Goal: Ask a question: Seek information or help from site administrators or community

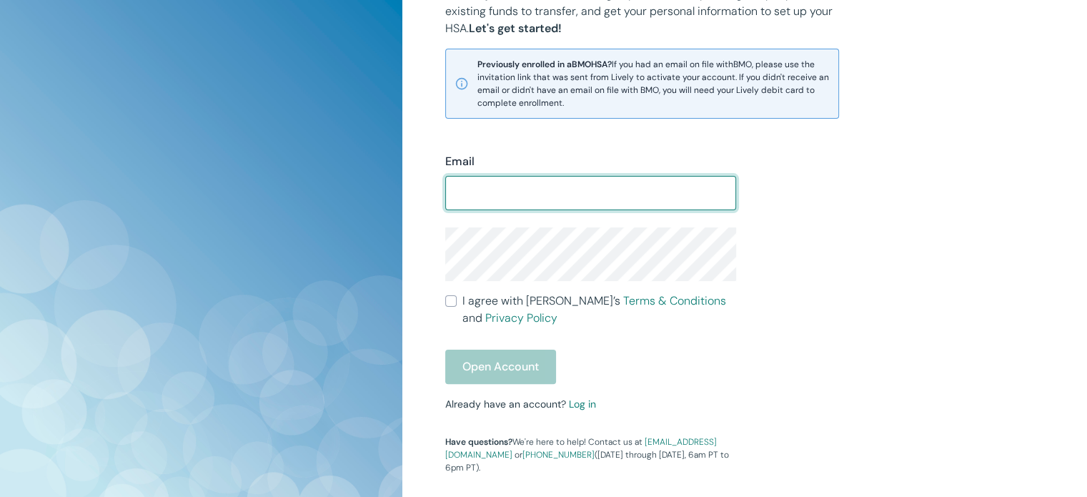
click at [533, 192] on input "Email" at bounding box center [590, 193] width 291 height 29
type input "[EMAIL_ADDRESS][DOMAIN_NAME]"
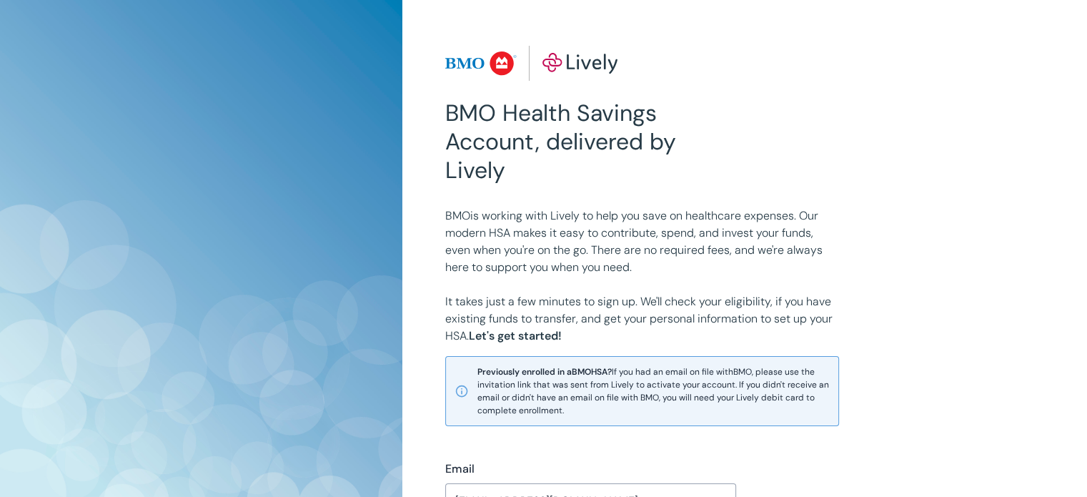
scroll to position [450, 0]
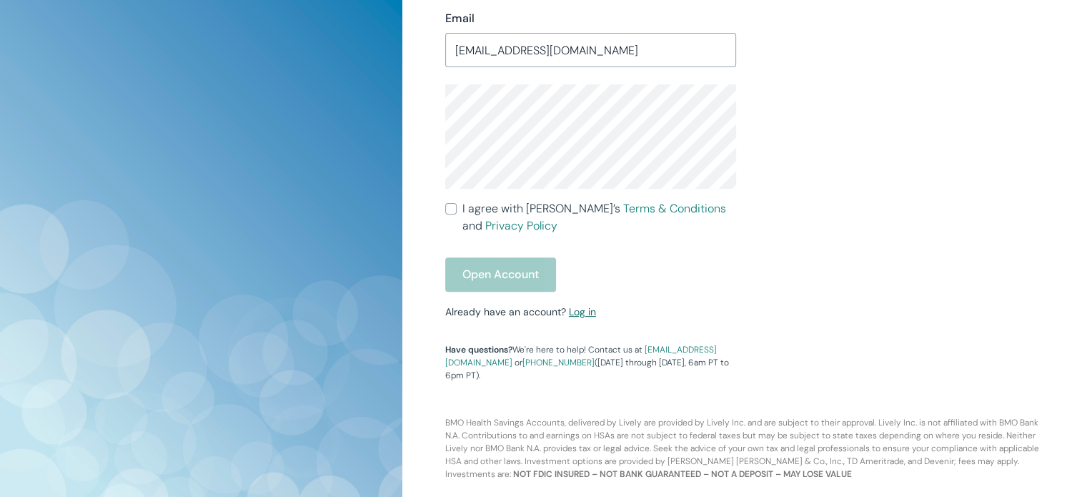
click at [537, 314] on link "Log in" at bounding box center [582, 311] width 27 height 13
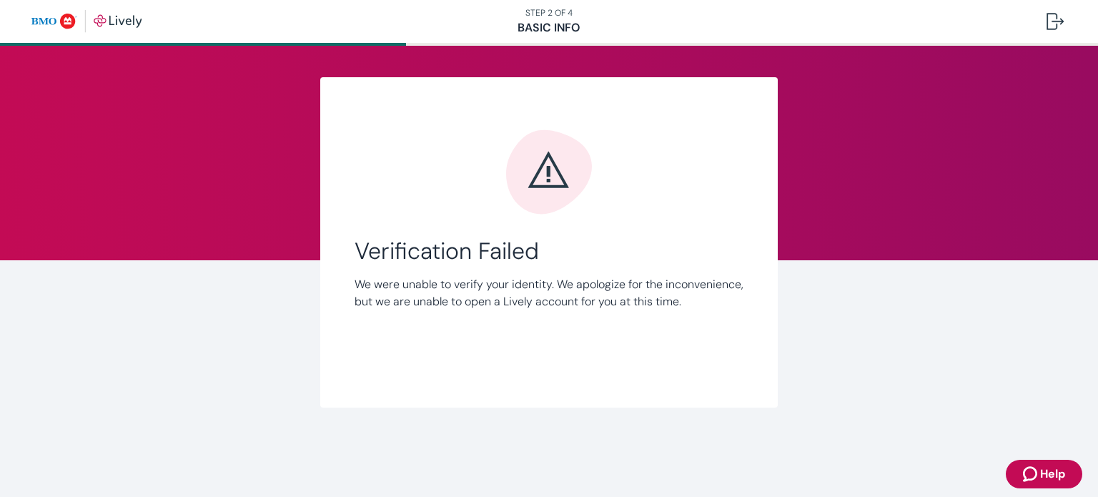
click at [1045, 475] on span "Help" at bounding box center [1052, 473] width 25 height 17
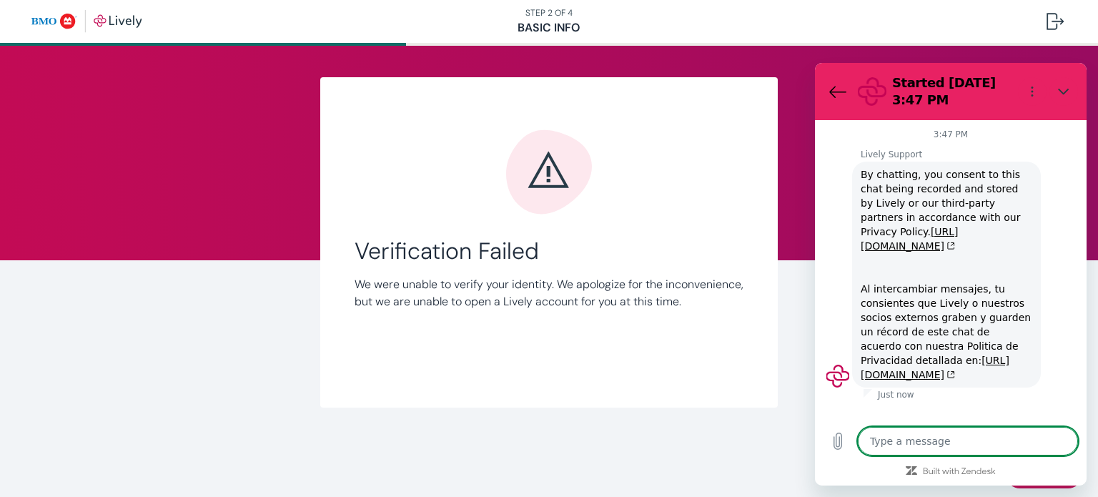
type textarea "x"
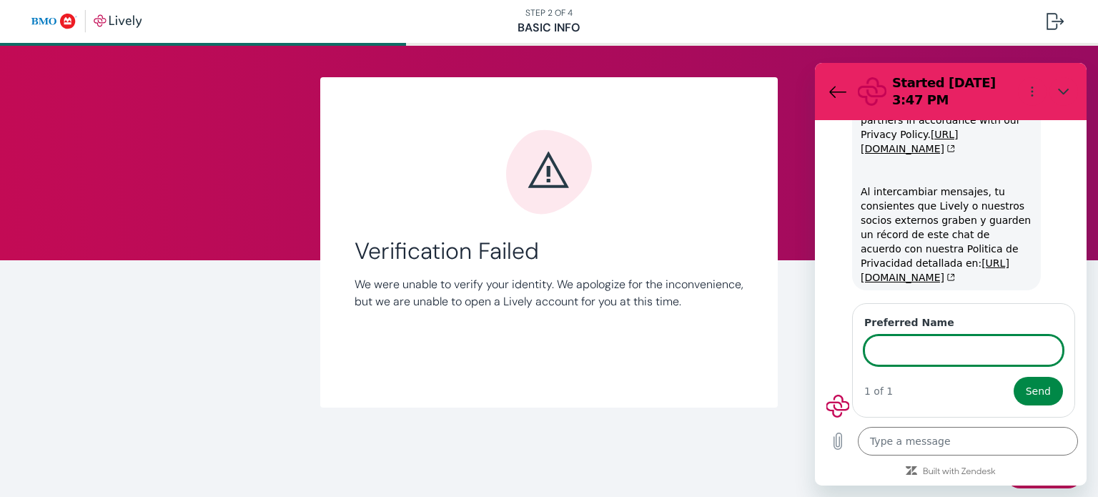
scroll to position [109, 0]
type input "[PERSON_NAME]"
click at [1027, 397] on span "Send" at bounding box center [1038, 390] width 25 height 17
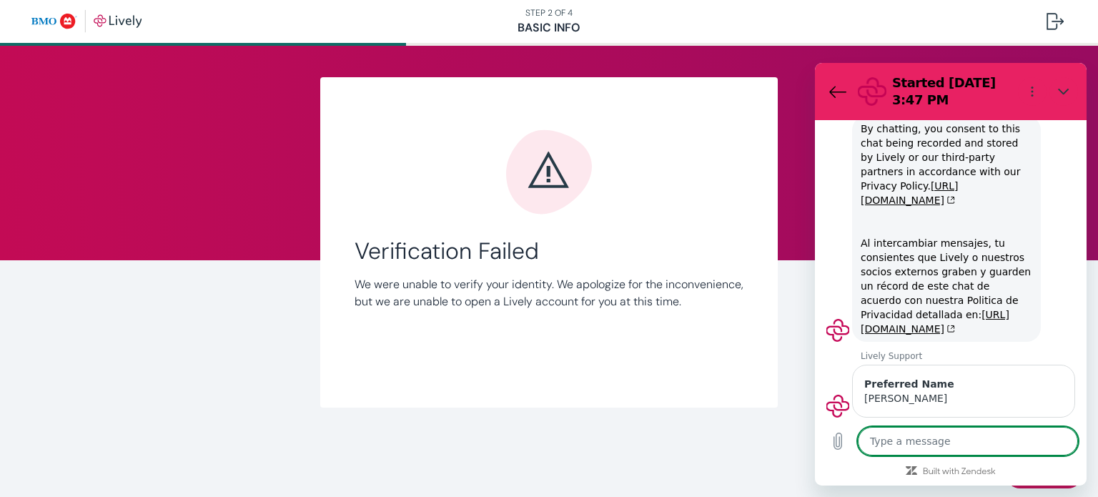
scroll to position [91, 0]
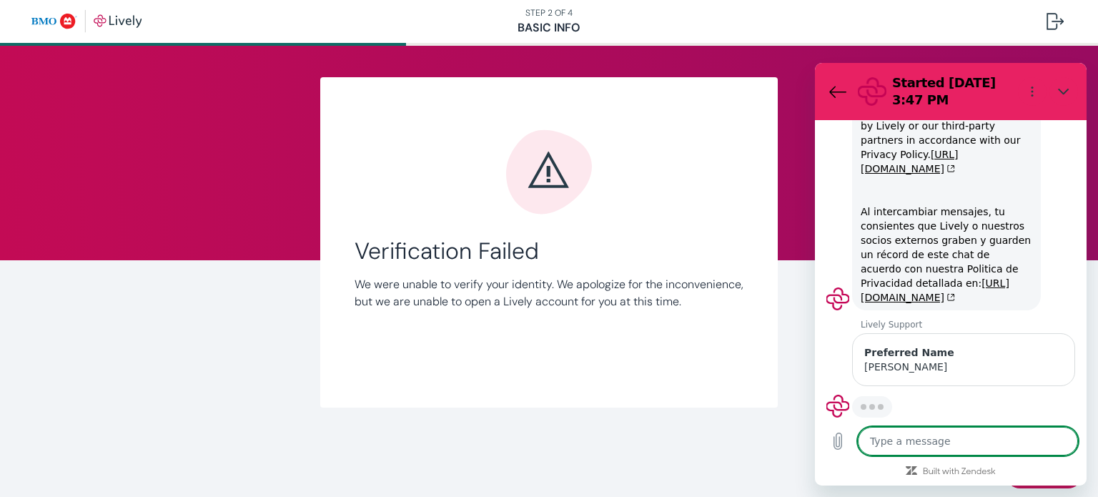
click at [946, 443] on textarea at bounding box center [968, 441] width 220 height 29
type textarea "x"
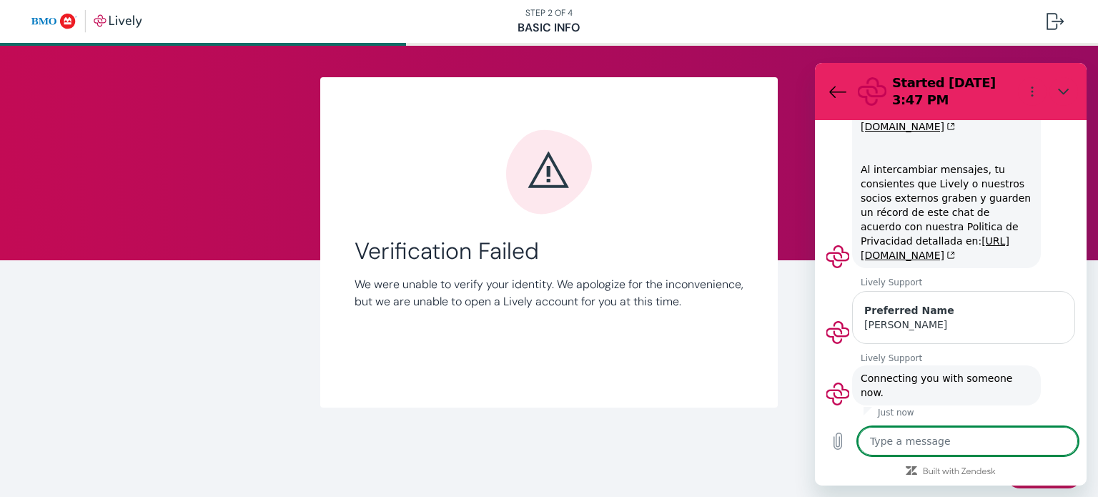
type textarea "H"
type textarea "x"
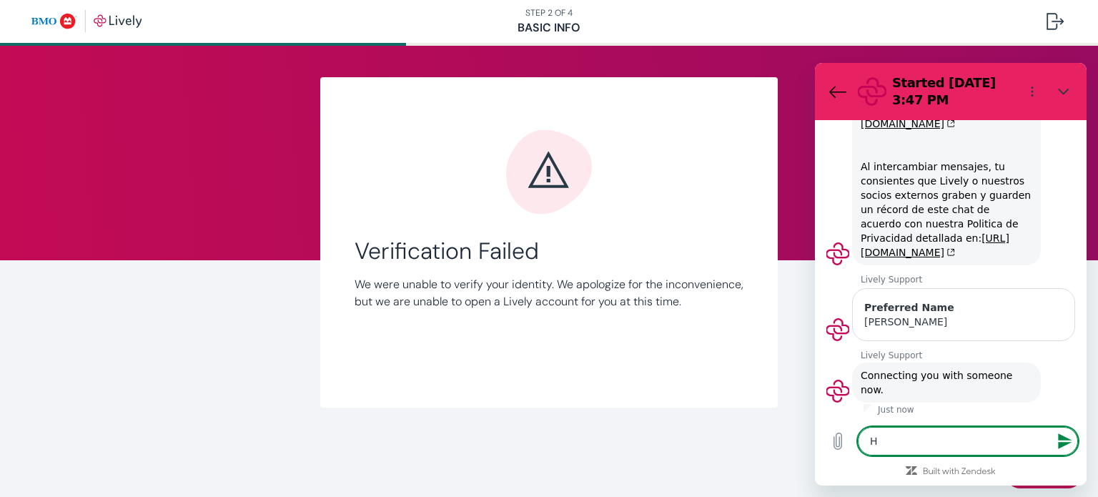
type textarea "He"
type textarea "x"
type textarea "Hel"
type textarea "x"
type textarea "Hell"
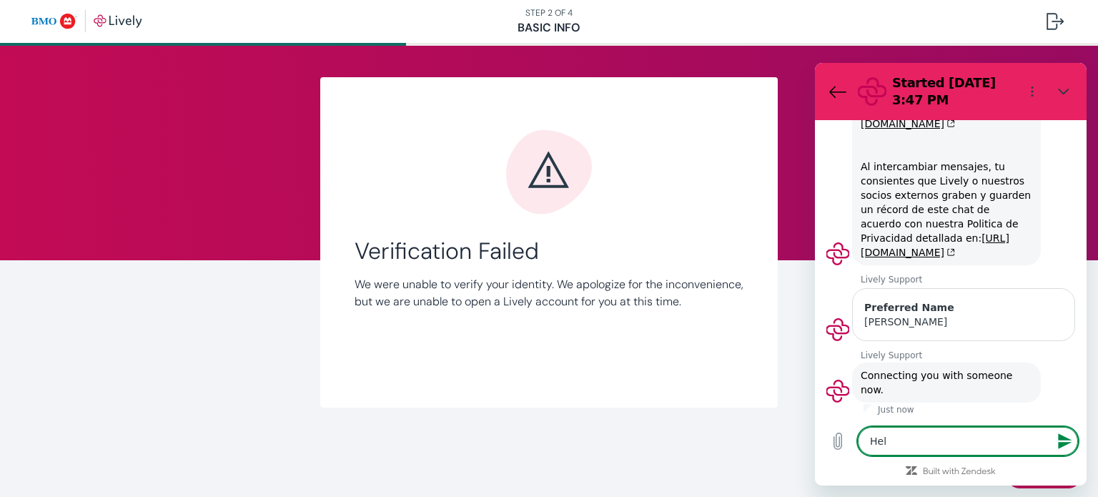
type textarea "x"
type textarea "Hel"
type textarea "x"
type textarea "He"
type textarea "x"
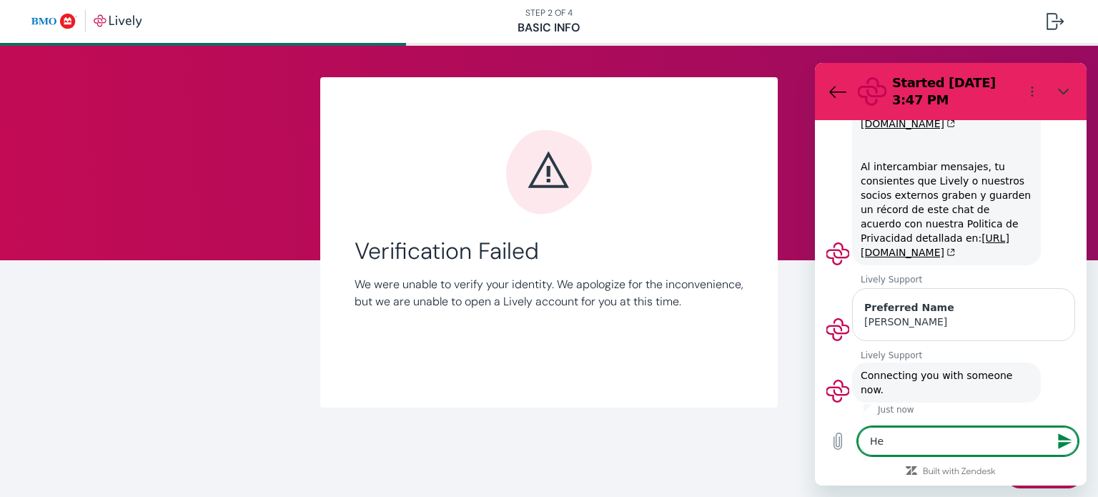
type textarea "H"
type textarea "x"
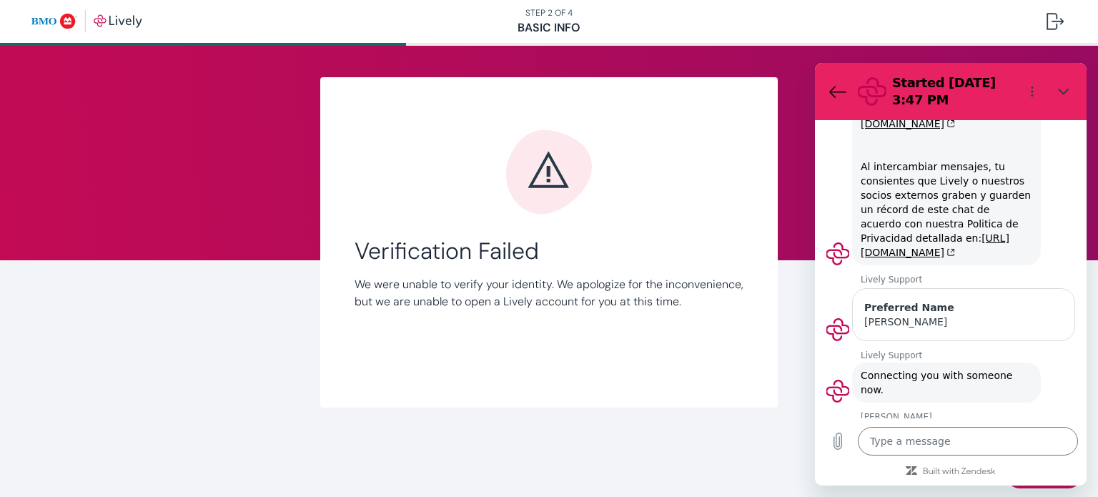
type textarea "x"
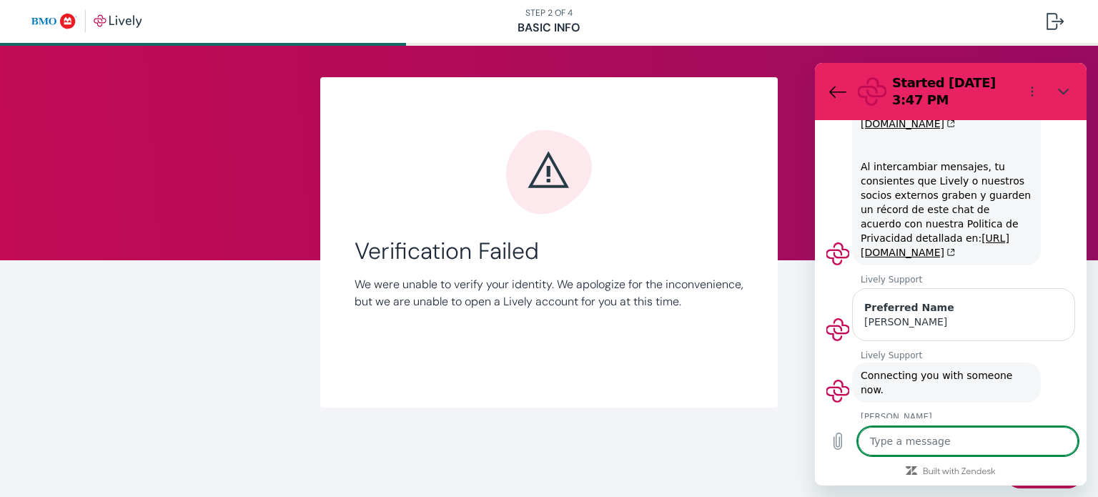
scroll to position [169, 0]
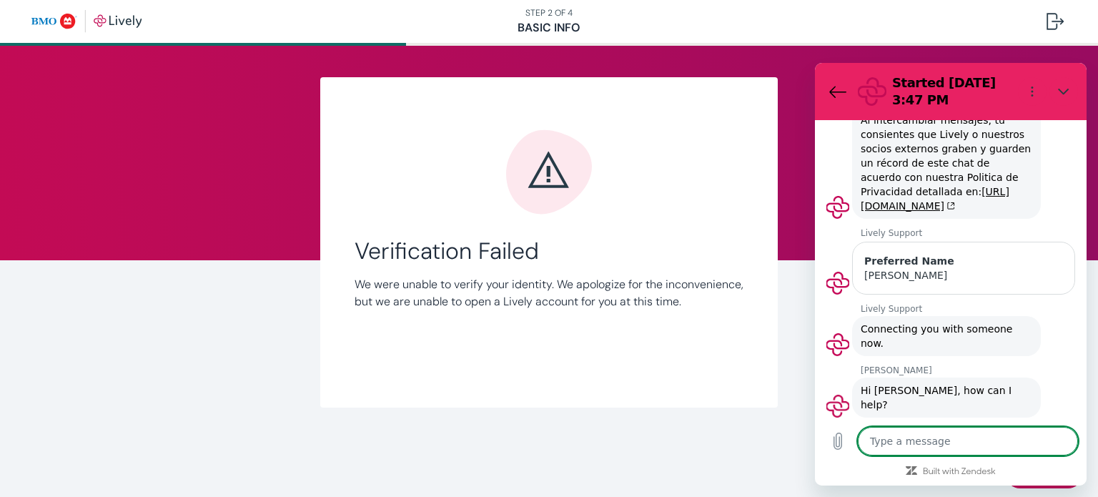
click at [915, 432] on textarea at bounding box center [968, 441] width 220 height 29
type textarea "H"
type textarea "x"
type textarea "Hi"
type textarea "x"
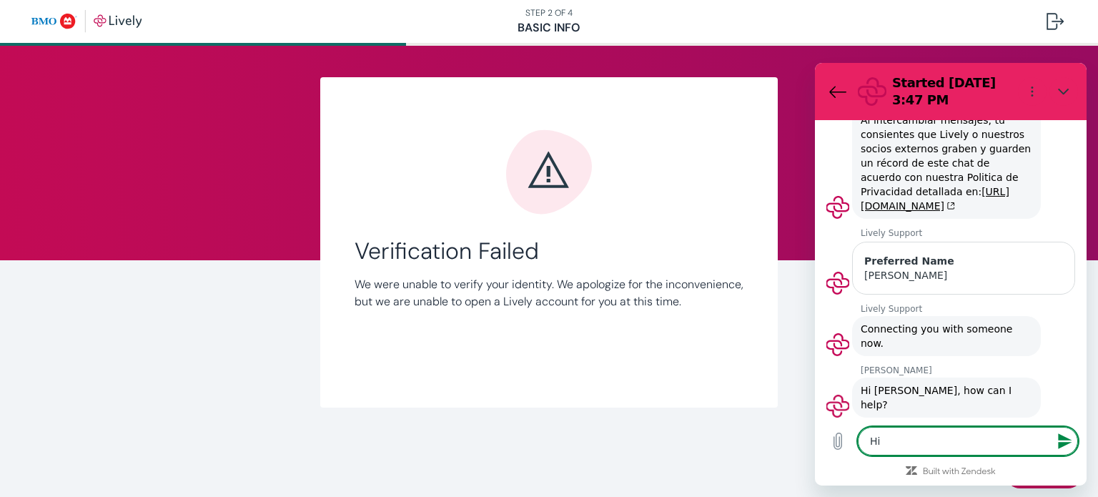
type textarea "Hi,"
type textarea "x"
type textarea "Hi,"
type textarea "x"
type textarea "Hi, I"
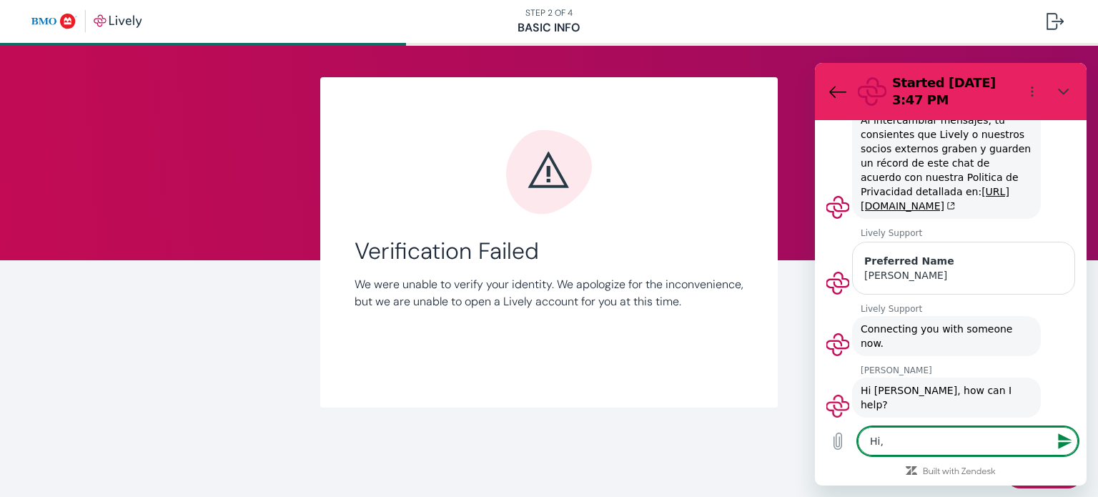
type textarea "x"
type textarea "Hi, I"
type textarea "x"
type textarea "Hi, I a"
type textarea "x"
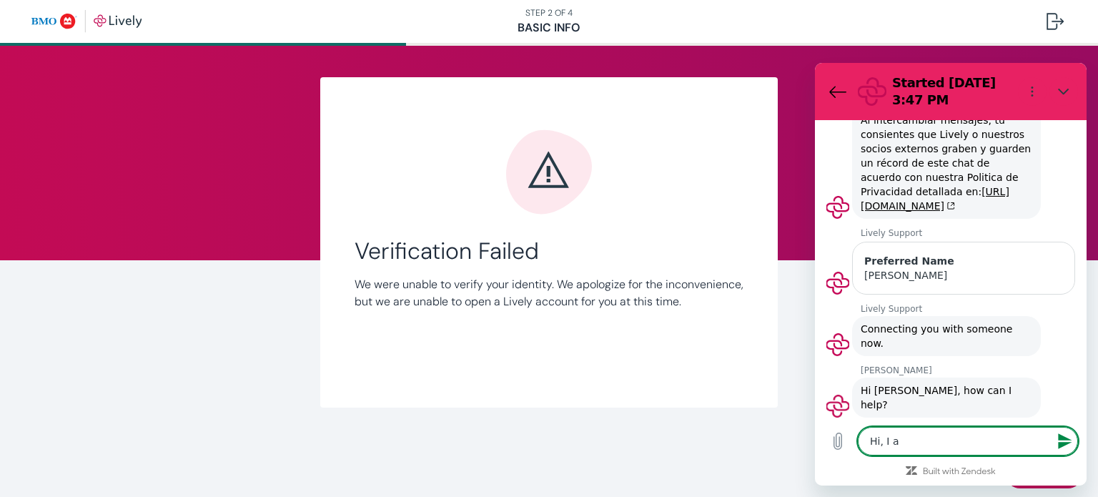
type textarea "Hi, I am"
type textarea "x"
type textarea "Hi, I am"
type textarea "x"
type textarea "Hi, I am h"
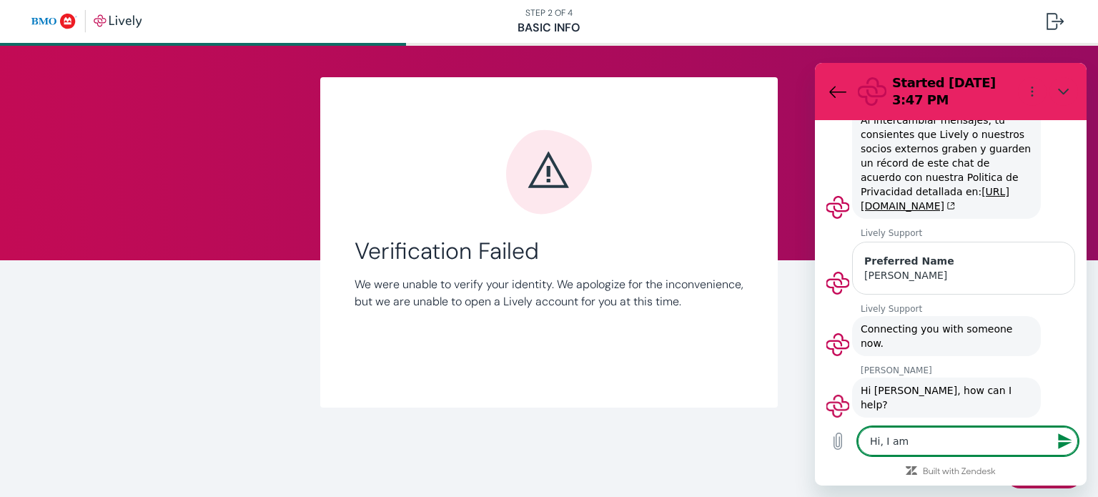
type textarea "x"
type textarea "Hi, I am ha"
type textarea "x"
type textarea "Hi, I am hav"
type textarea "x"
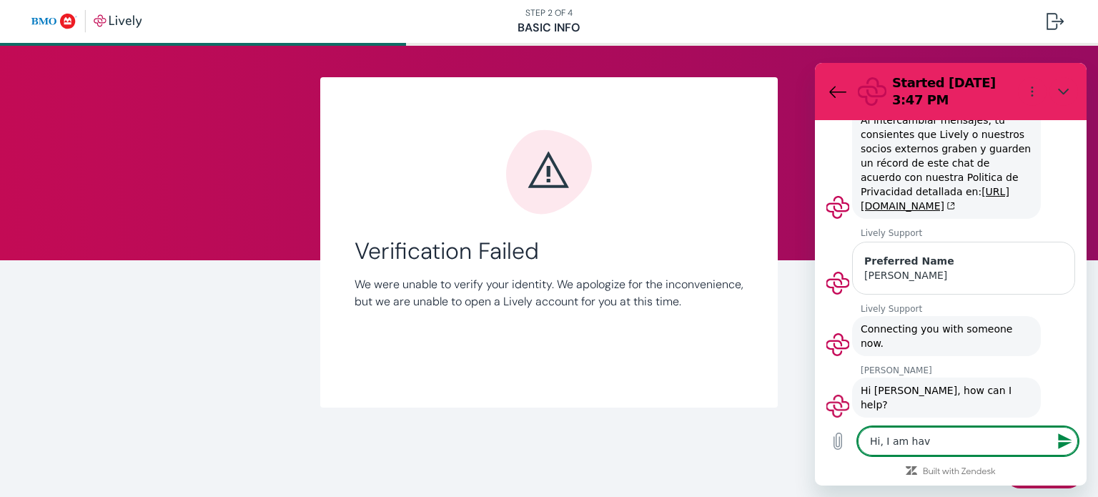
type textarea "Hi, I am havi"
type textarea "x"
type textarea "Hi, I am havin"
type textarea "x"
type textarea "Hi, I am having"
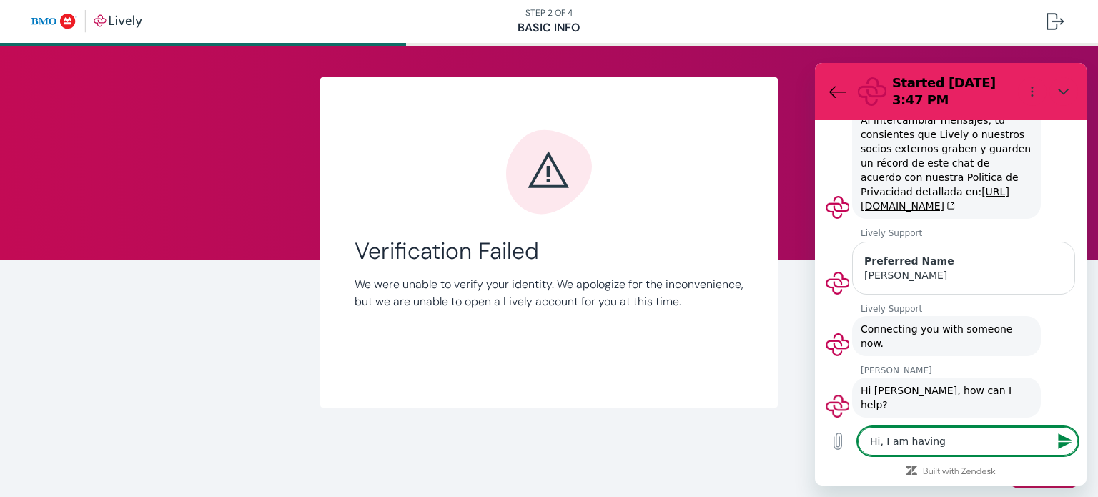
type textarea "x"
type textarea "Hi, I am having"
type textarea "x"
type textarea "Hi, I am having i"
type textarea "x"
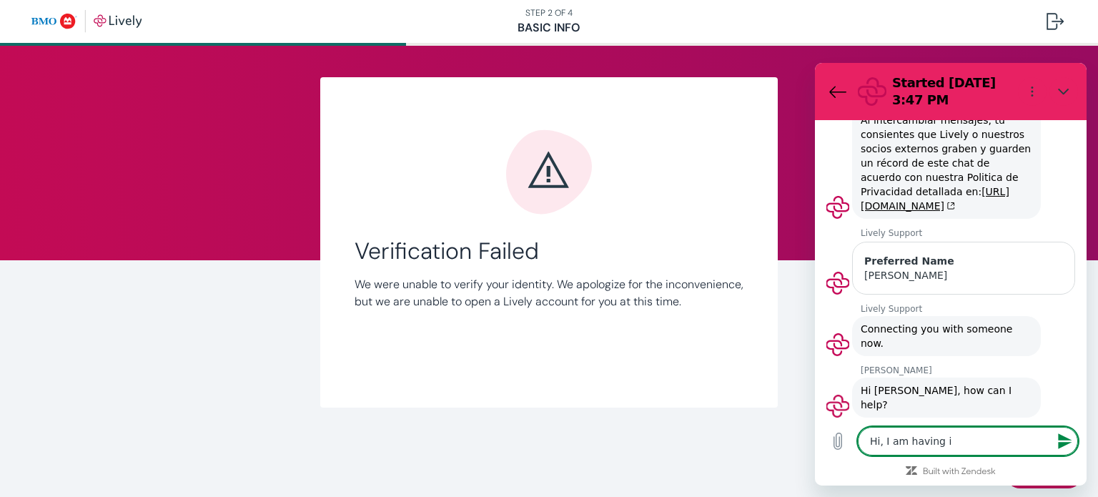
type textarea "Hi, I am having is"
type textarea "x"
type textarea "Hi, I am having iss"
type textarea "x"
type textarea "Hi, I am having issu"
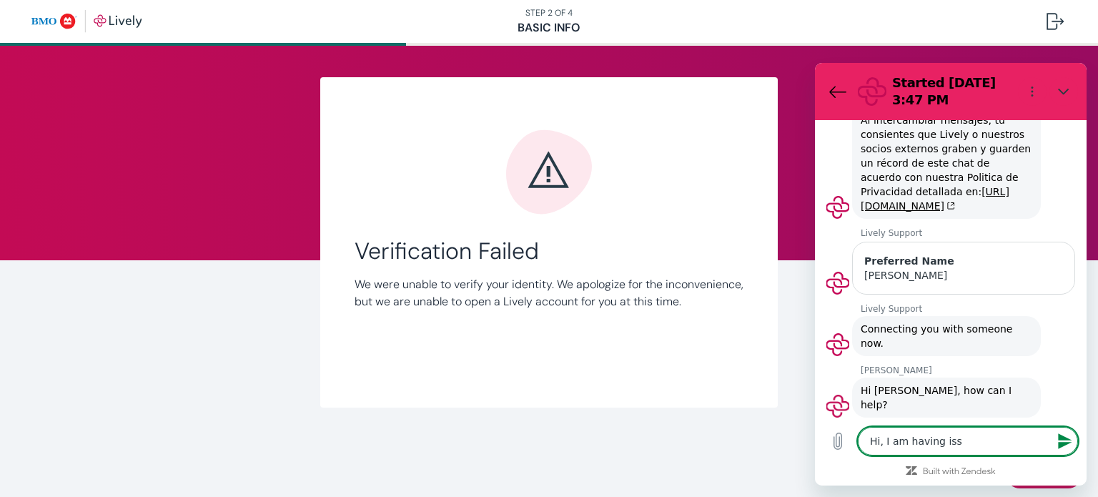
type textarea "x"
type textarea "Hi, I am having issue"
type textarea "x"
type textarea "Hi, I am having issues"
type textarea "x"
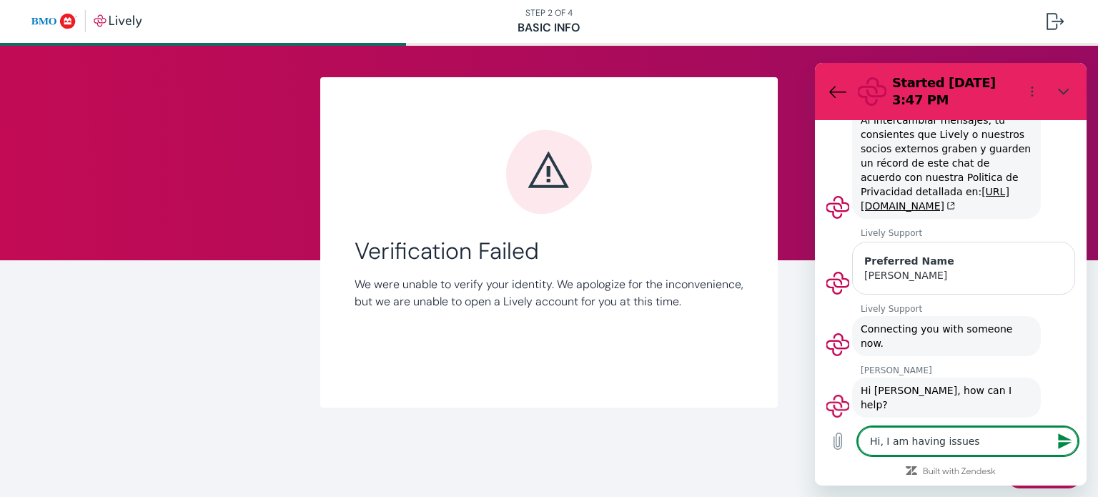
type textarea "Hi, I am having issues"
type textarea "x"
type textarea "Hi, I am having issues v"
type textarea "x"
type textarea "Hi, I am having issues ve"
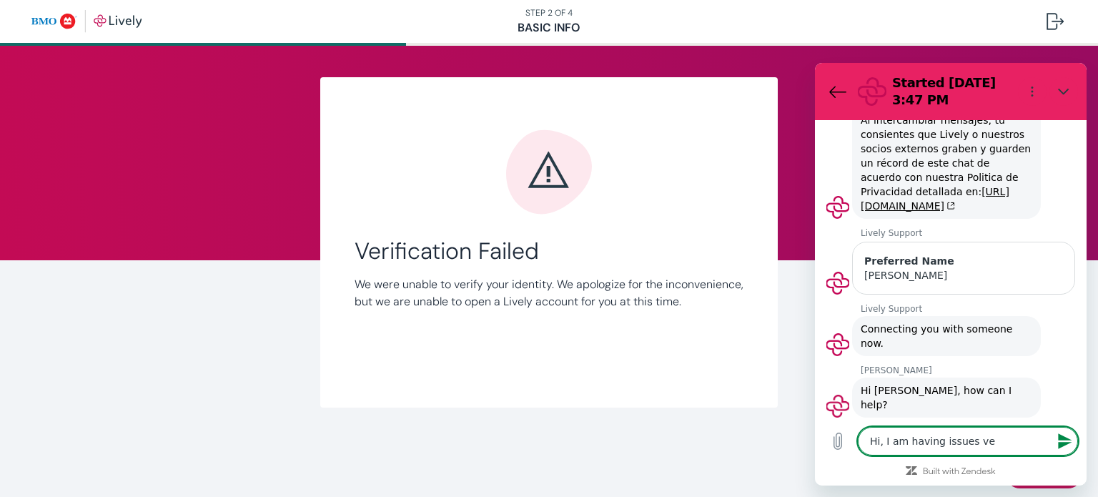
type textarea "x"
type textarea "Hi, I am having issues ver"
type textarea "x"
type textarea "Hi, I am having issues veri"
type textarea "x"
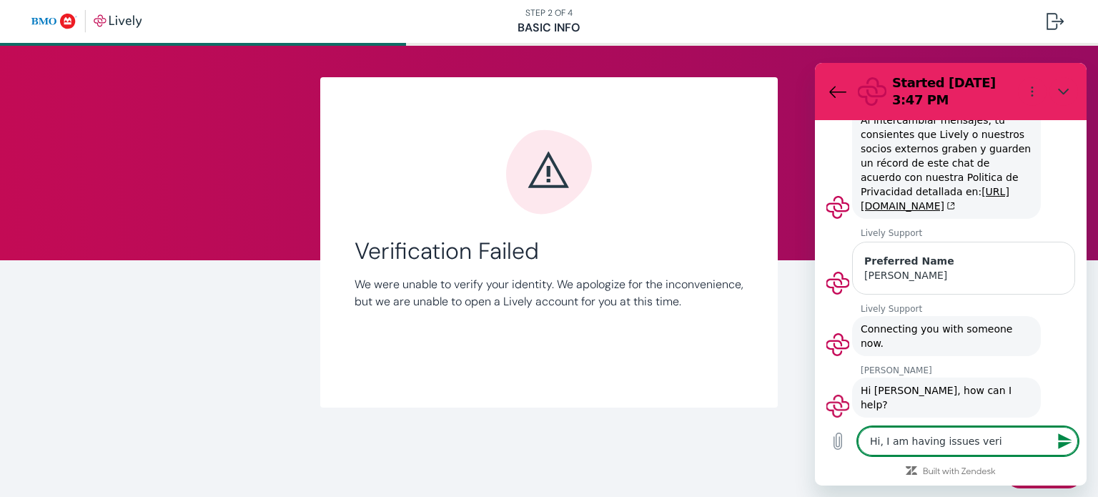
type textarea "Hi, I am having issues verif"
type textarea "x"
type textarea "Hi, I am having issues verify"
type textarea "x"
type textarea "Hi, I am having issues verifyi"
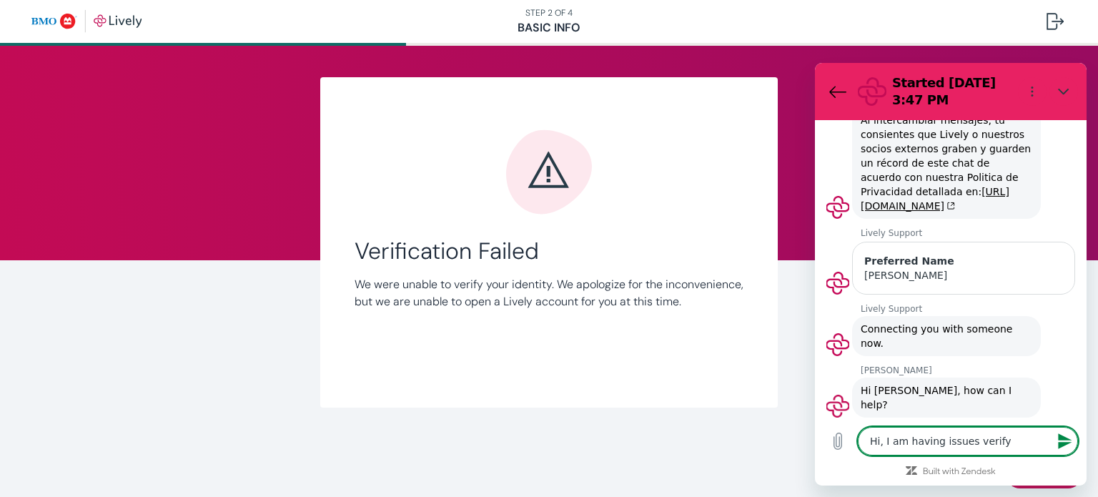
type textarea "x"
type textarea "Hi, I am having issues verifyin"
type textarea "x"
type textarea "Hi, I am having issues verifying"
type textarea "x"
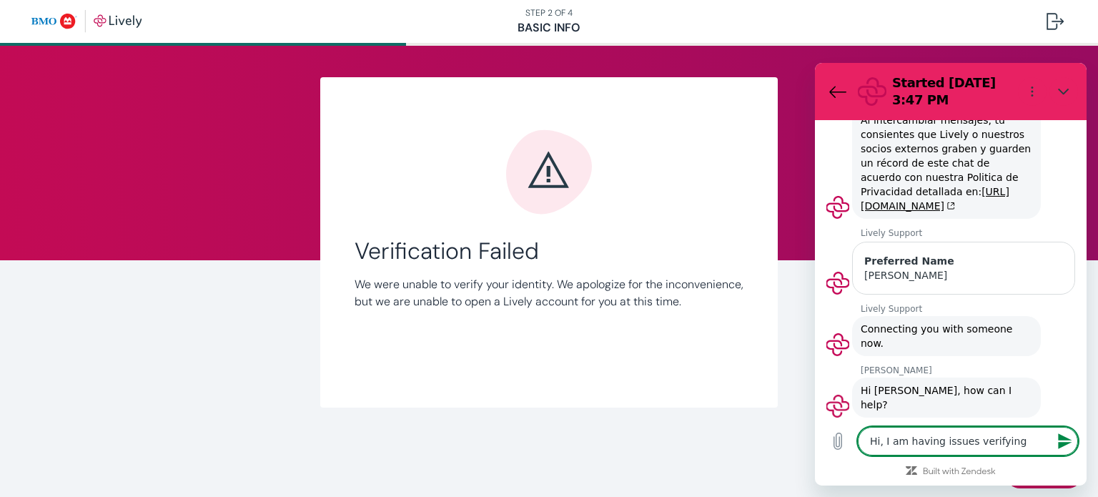
type textarea "Hi, I am having issues verifying"
type textarea "x"
type textarea "Hi, I am having issues verifying m"
type textarea "x"
type textarea "Hi, I am having issues verifying my"
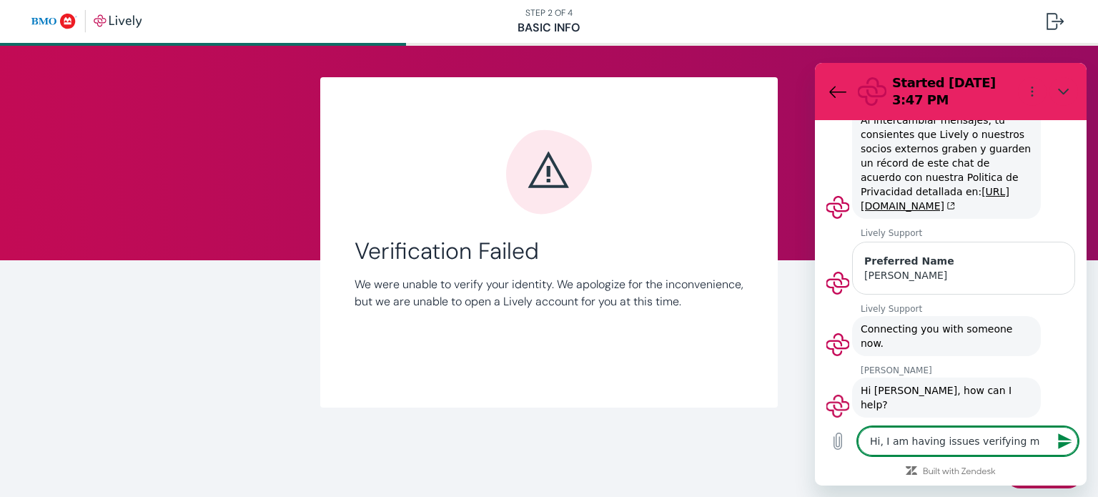
type textarea "x"
type textarea "Hi, I am having issues verifying my"
type textarea "x"
type textarea "Hi, I am having issues verifying my i"
type textarea "x"
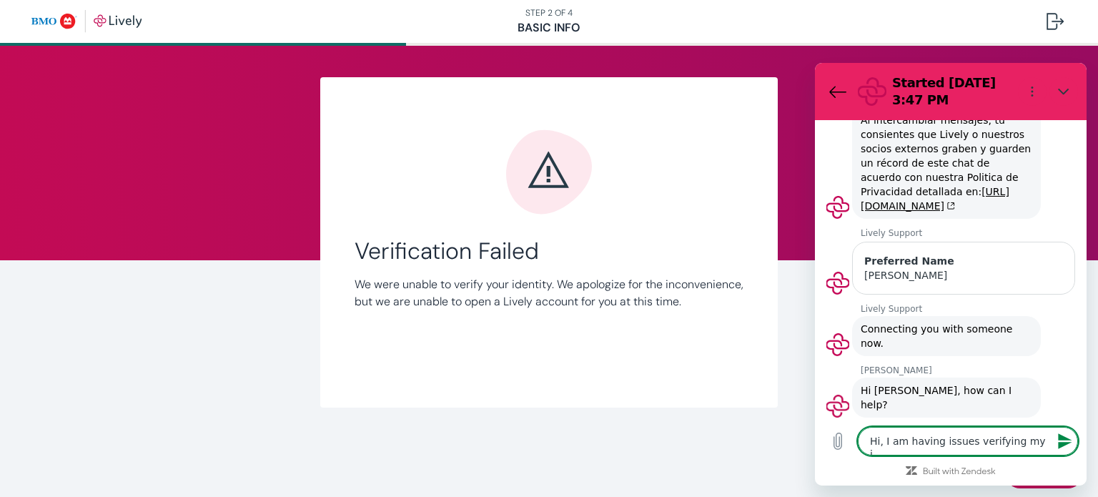
type textarea "Hi, I am having issues verifying my id"
type textarea "x"
type textarea "Hi, I am having issues verifying my ide"
type textarea "x"
type textarea "Hi, I am having issues verifying my iden"
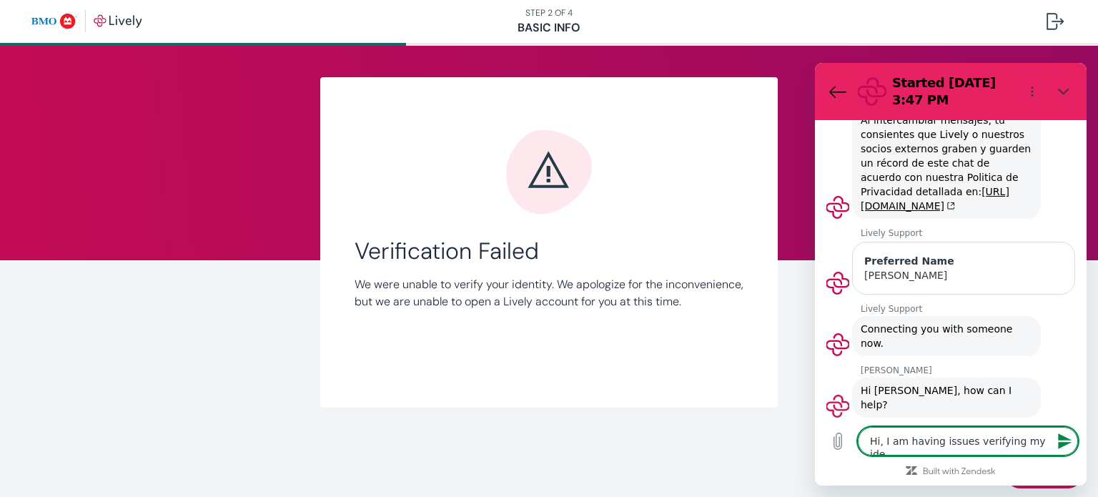
type textarea "x"
type textarea "Hi, I am having issues verifying my ident"
type textarea "x"
type textarea "Hi, I am having issues verifying my identi"
type textarea "x"
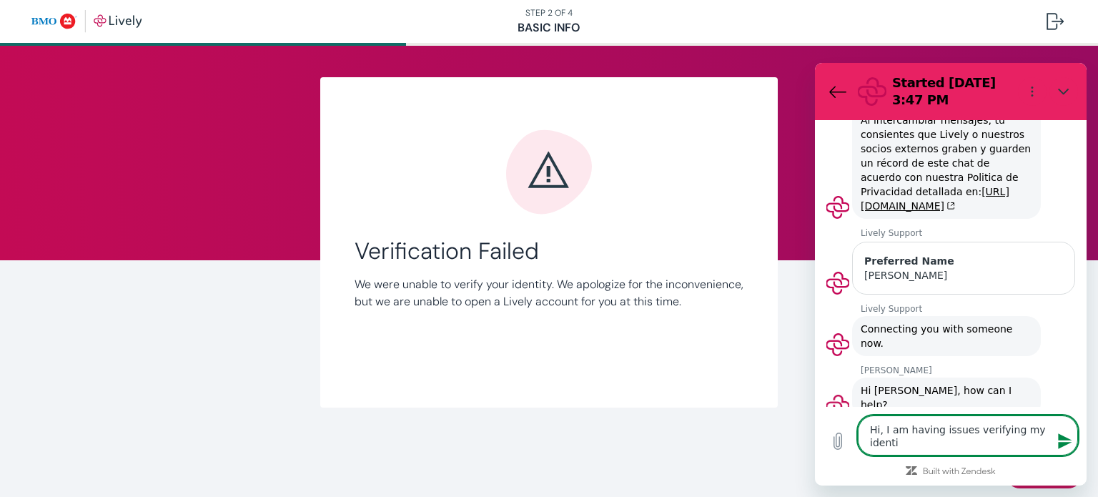
type textarea "Hi, I am having issues verifying my identit"
type textarea "x"
type textarea "Hi, I am having issues verifying my identity"
type textarea "x"
type textarea "Hi, I am having issues verifying my identity"
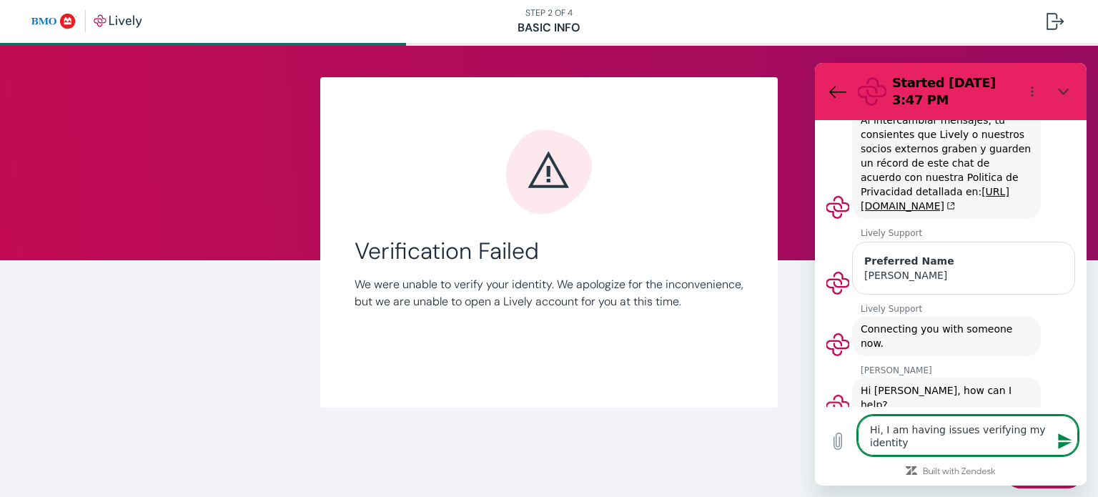
type textarea "x"
type textarea "Hi, I am having issues verifying my identity t"
type textarea "x"
type textarea "Hi, I am having issues verifying my identity to"
type textarea "x"
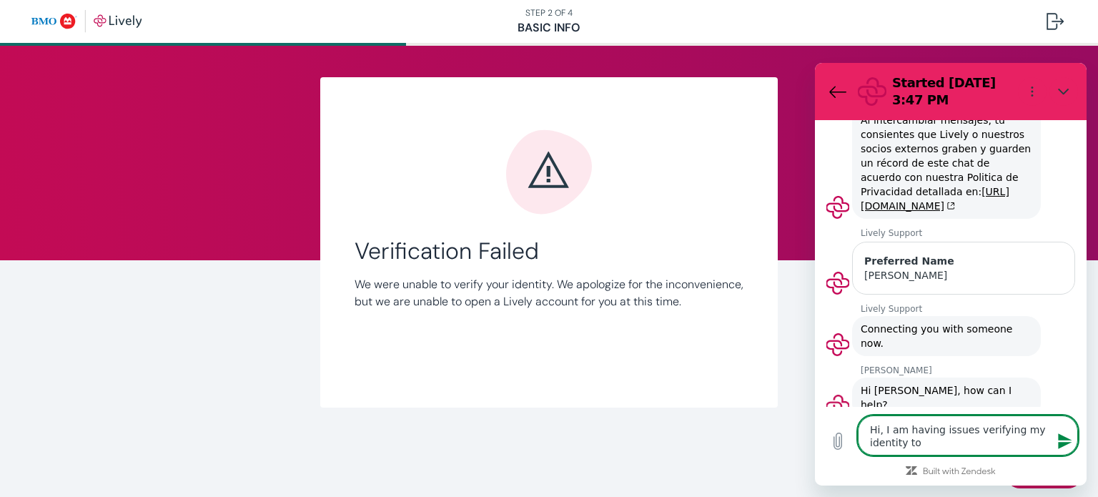
type textarea "Hi, I am having issues verifying my identity to"
type textarea "x"
type textarea "Hi, I am having issues verifying my identity to o"
type textarea "x"
type textarea "Hi, I am having issues verifying my identity to op"
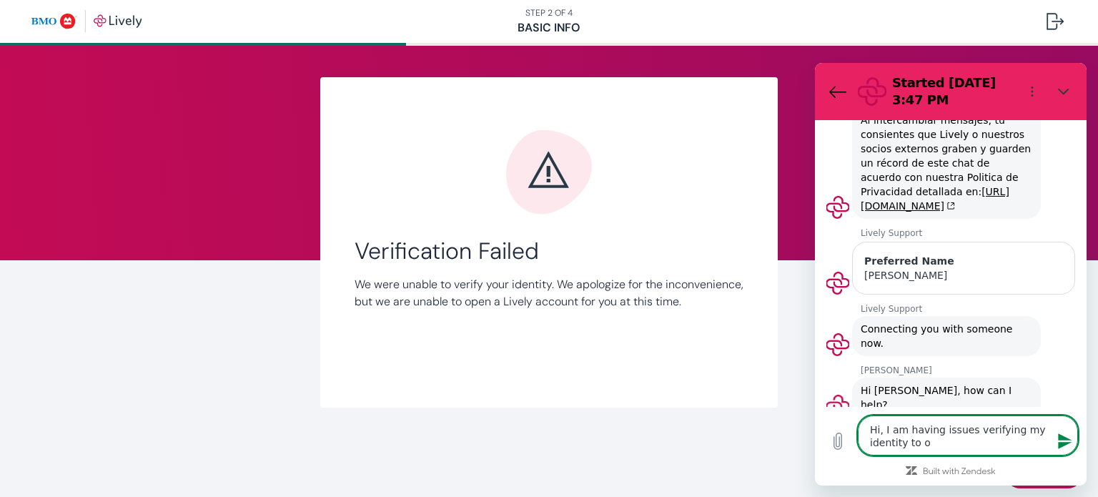
type textarea "x"
type textarea "Hi, I am having issues verifying my identity to ope"
type textarea "x"
type textarea "Hi, I am having issues verifying my identity to open"
type textarea "x"
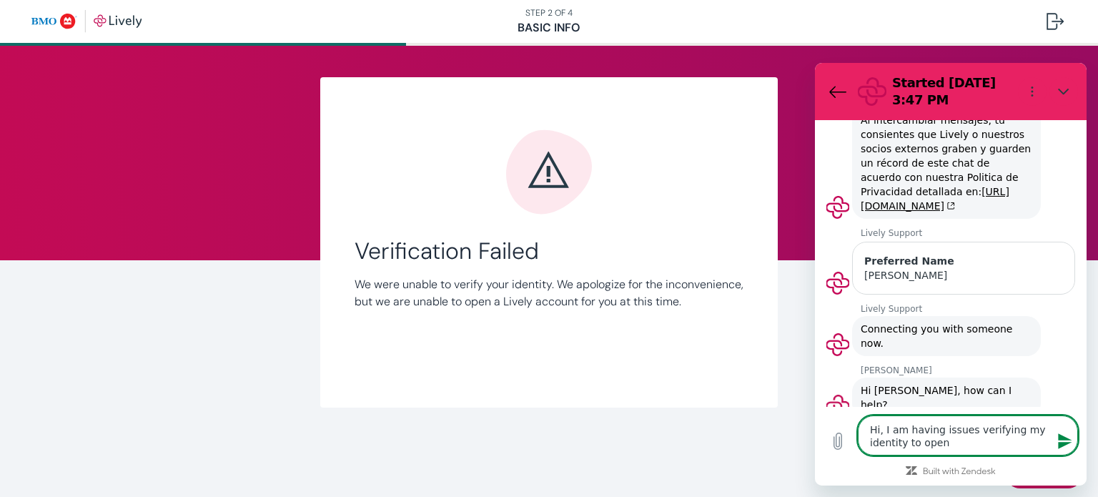
type textarea "Hi, I am having issues verifying my identity to open"
type textarea "x"
type textarea "Hi, I am having issues verifying my identity to open m"
type textarea "x"
type textarea "Hi, I am having issues verifying my identity to open my"
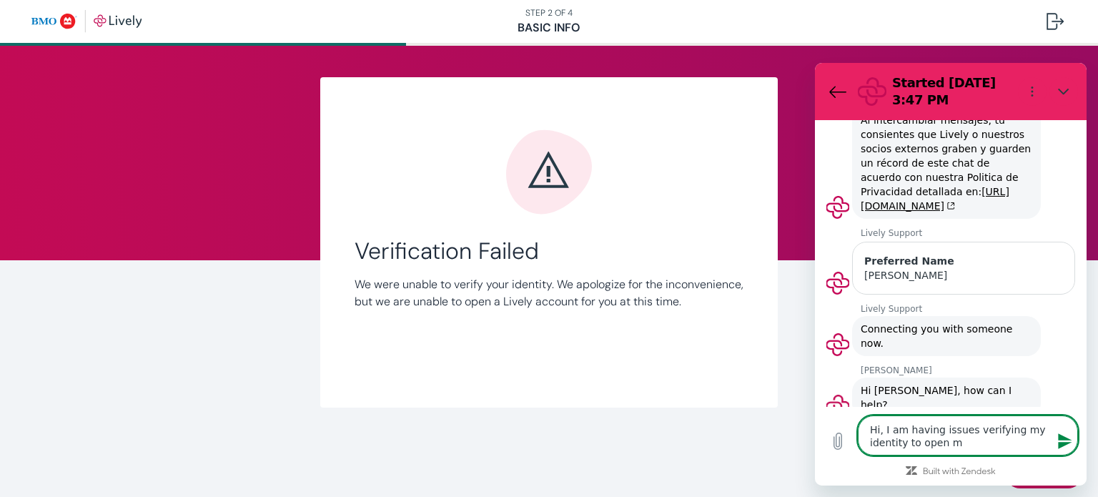
type textarea "x"
type textarea "Hi, I am having issues verifying my identity to open my"
type textarea "x"
type textarea "Hi, I am having issues verifying my identity to open my"
type textarea "x"
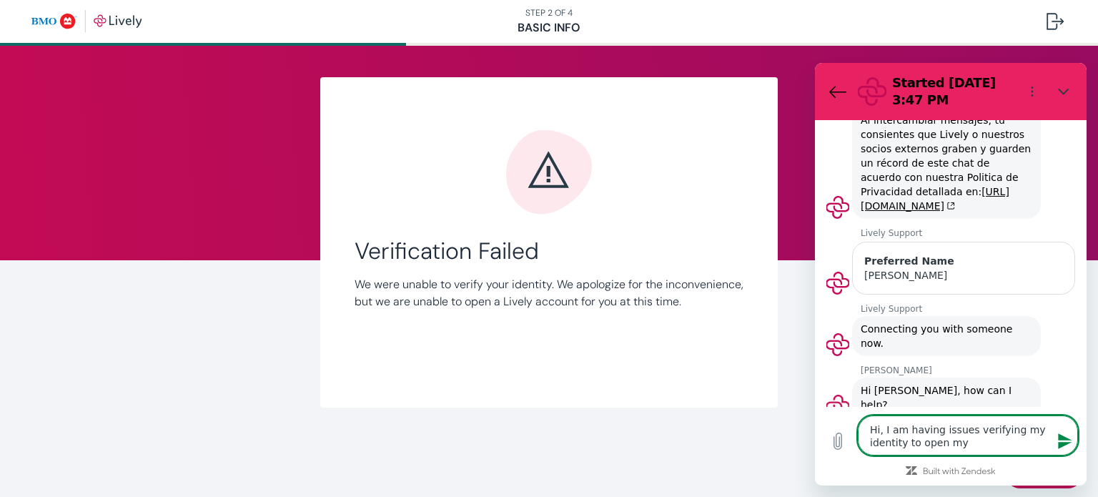
type textarea "Hi, I am having issues verifying my identity to open my"
type textarea "x"
type textarea "Hi, I am having issues verifying my identity to open my l"
type textarea "x"
type textarea "Hi, I am having issues verifying my identity to open my li"
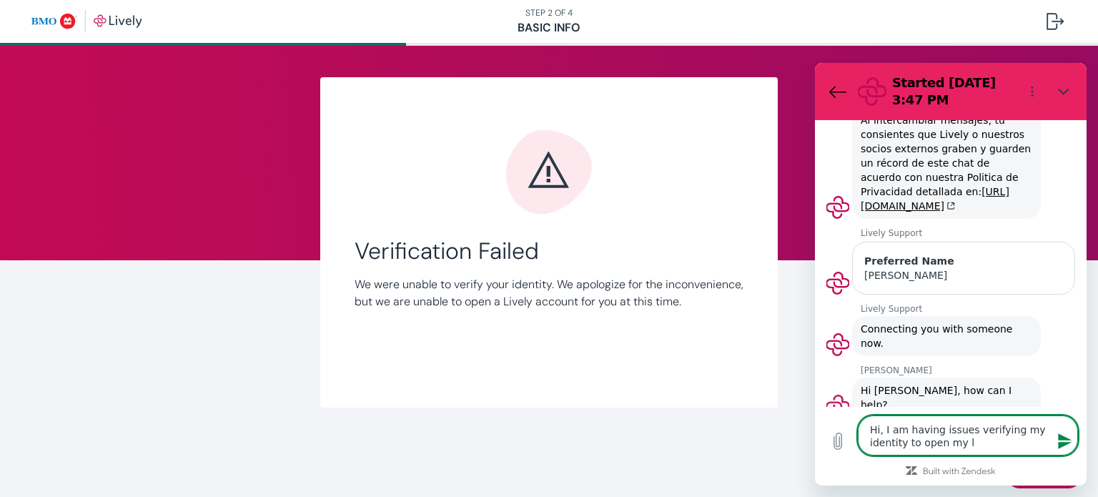
type textarea "x"
type textarea "Hi, I am having issues verifying my identity to open my liv"
type textarea "x"
type textarea "Hi, I am having issues verifying my identity to open my live"
type textarea "x"
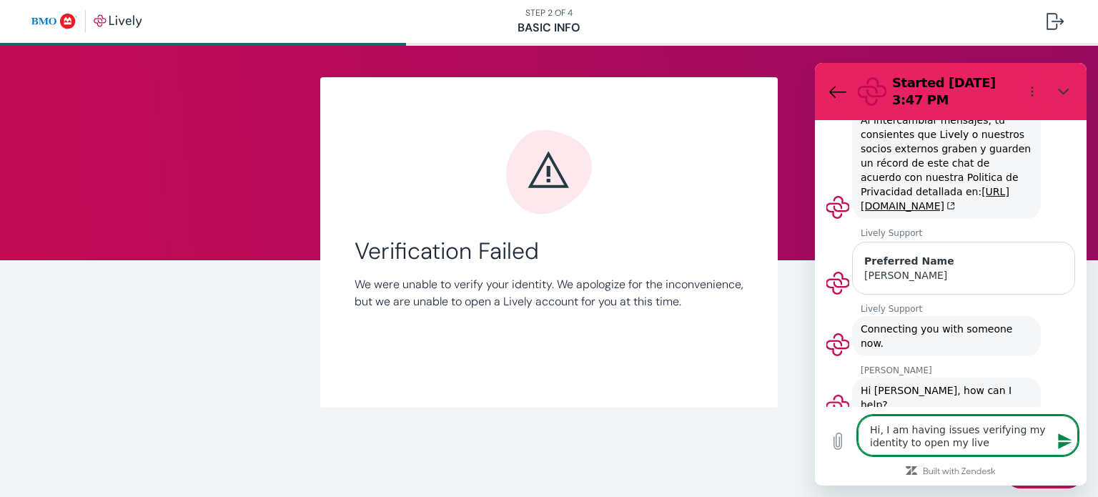
type textarea "Hi, I am having issues verifying my identity to open my livel"
type textarea "x"
type textarea "Hi, I am having issues verifying my identity to open my lively"
type textarea "x"
type textarea "Hi, I am having issues verifying my identity to open my lively"
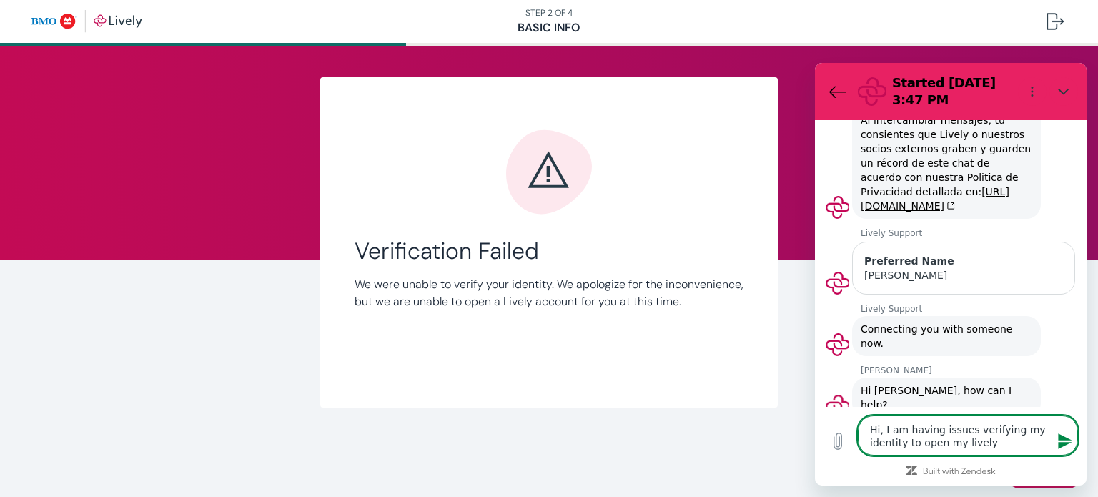
type textarea "x"
type textarea "Hi, I am having issues verifying my identity to open my lively a"
type textarea "x"
type textarea "Hi, I am having issues verifying my identity to open my lively ac"
type textarea "x"
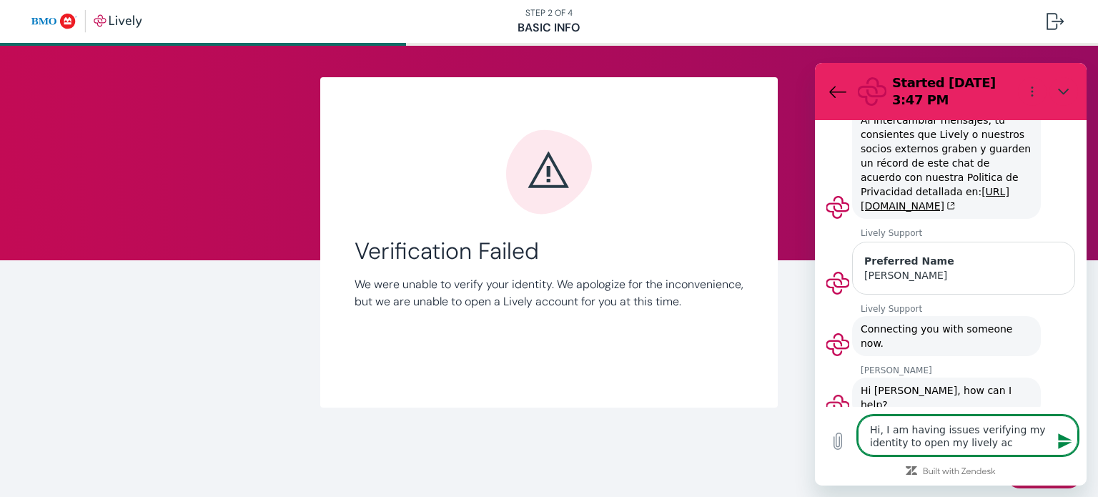
type textarea "Hi, I am having issues verifying my identity to open my lively acc"
type textarea "x"
type textarea "Hi, I am having issues verifying my identity to open my lively acco"
type textarea "x"
type textarea "Hi, I am having issues verifying my identity to open my lively accou"
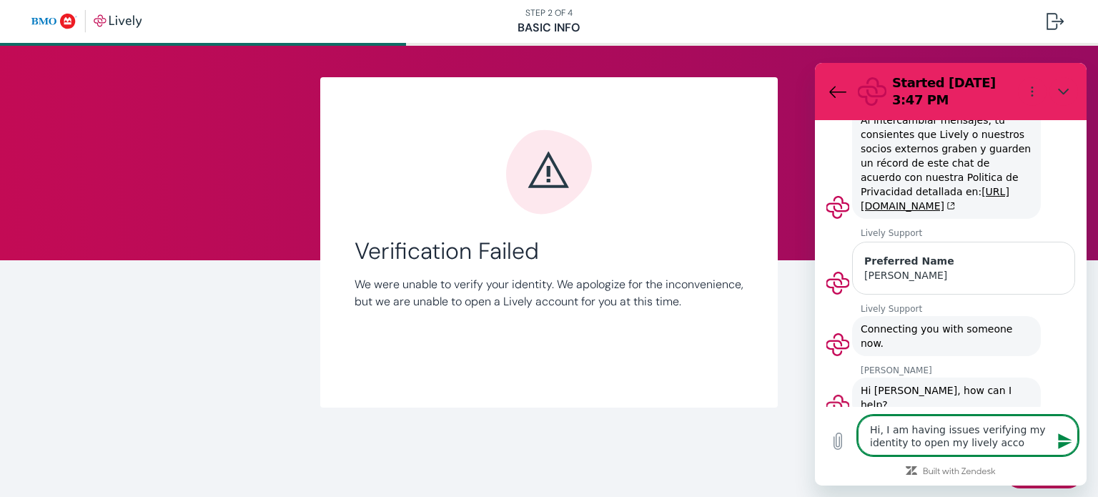
type textarea "x"
type textarea "Hi, I am having issues verifying my identity to open my lively accoun"
type textarea "x"
type textarea "Hi, I am having issues verifying my identity to open my lively account"
type textarea "x"
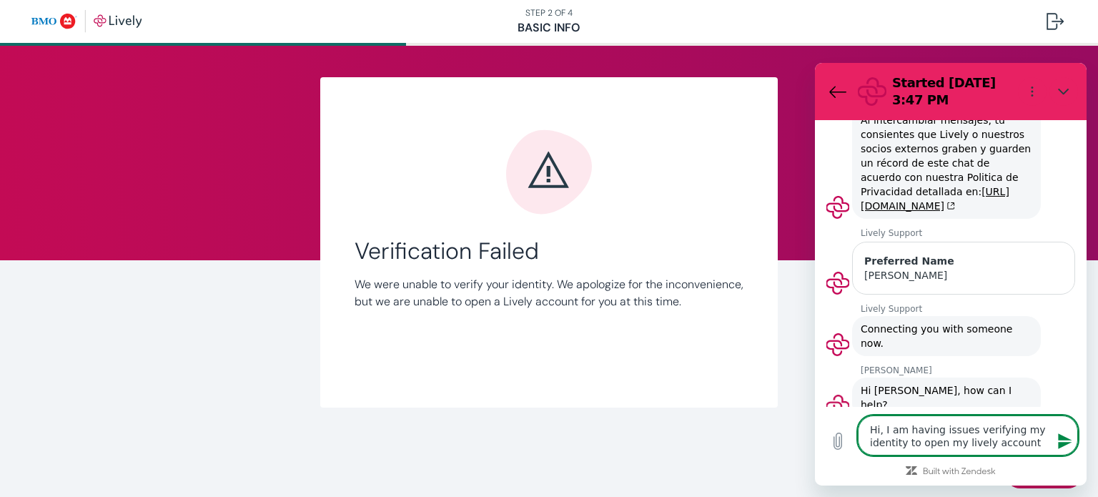
type textarea "Hi, I am having issues verifying my identity to open my lively account"
type textarea "x"
type textarea "Hi, I am having issues verifying my identity to open my lively account f"
type textarea "x"
type textarea "Hi, I am having issues verifying my identity to open my lively account fo"
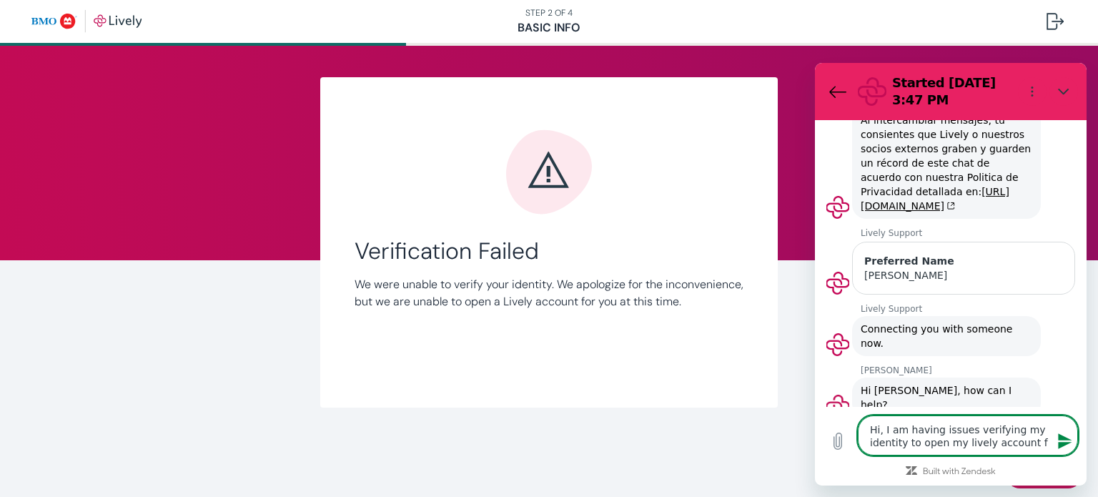
type textarea "x"
type textarea "Hi, I am having issues verifying my identity to open my lively account for"
type textarea "x"
type textarea "Hi, I am having issues verifying my identity to open my lively account for"
type textarea "x"
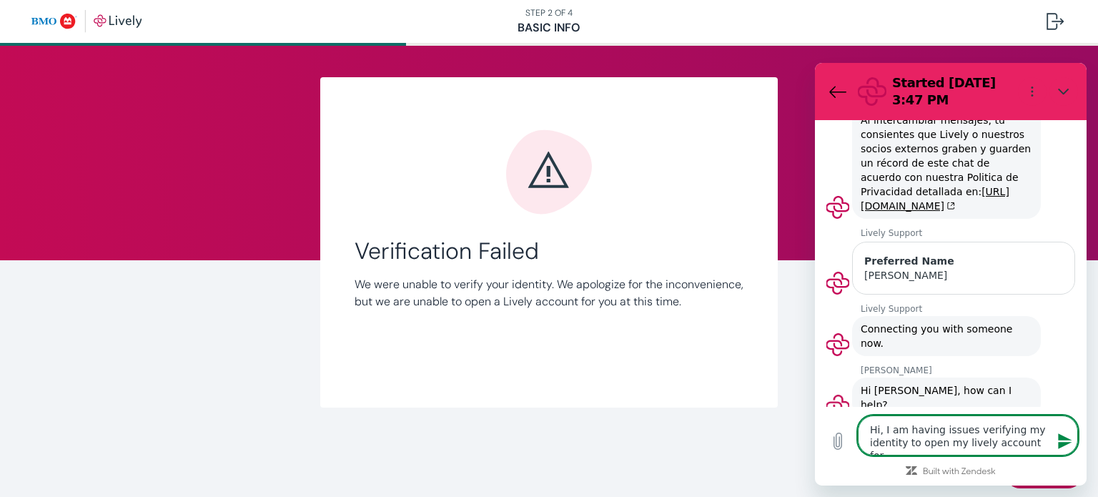
type textarea "Hi, I am having issues verifying my identity to open my lively account for w"
type textarea "x"
type textarea "Hi, I am having issues verifying my identity to open my lively account for wo"
type textarea "x"
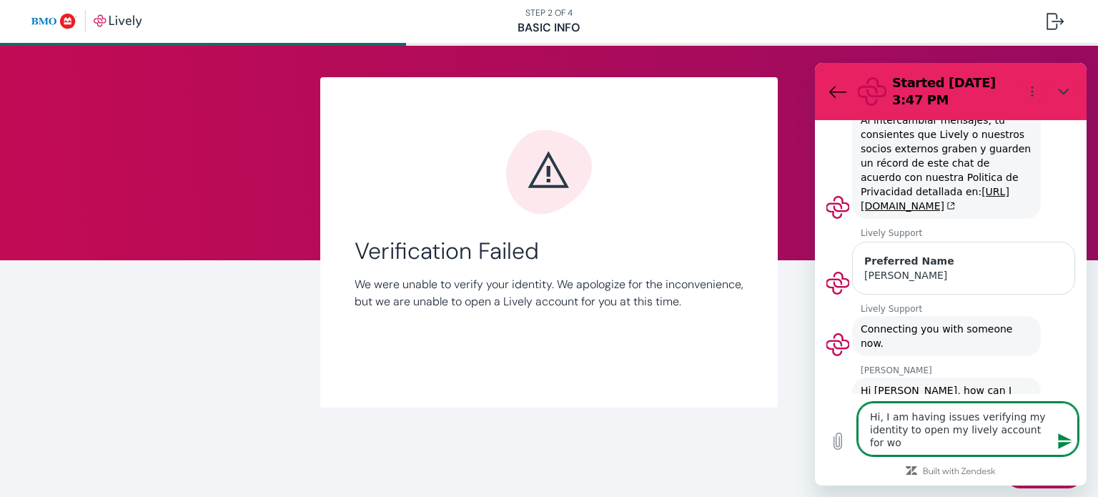
type textarea "Hi, I am having issues verifying my identity to open my lively account for wor"
type textarea "x"
type textarea "Hi, I am having issues verifying my identity to open my lively account for work"
type textarea "x"
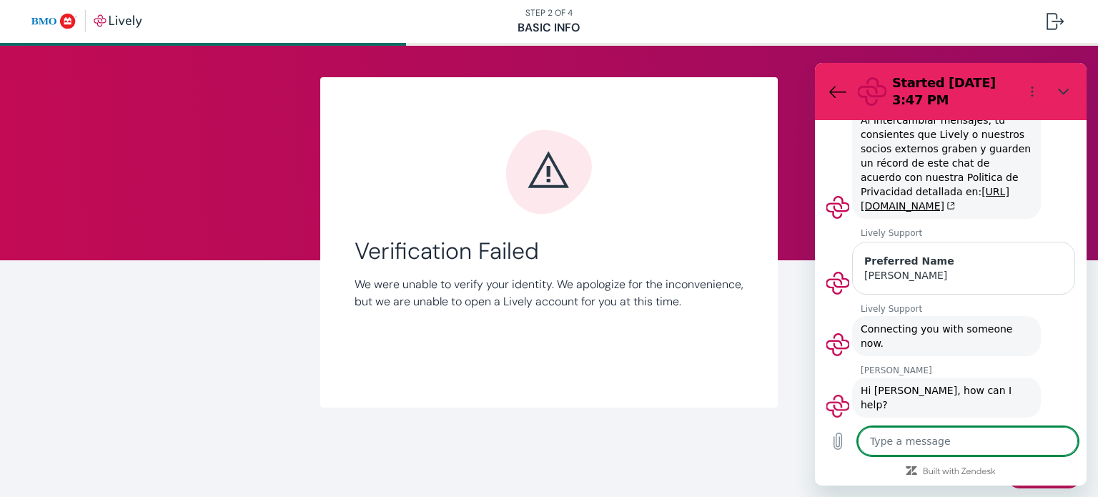
type textarea "x"
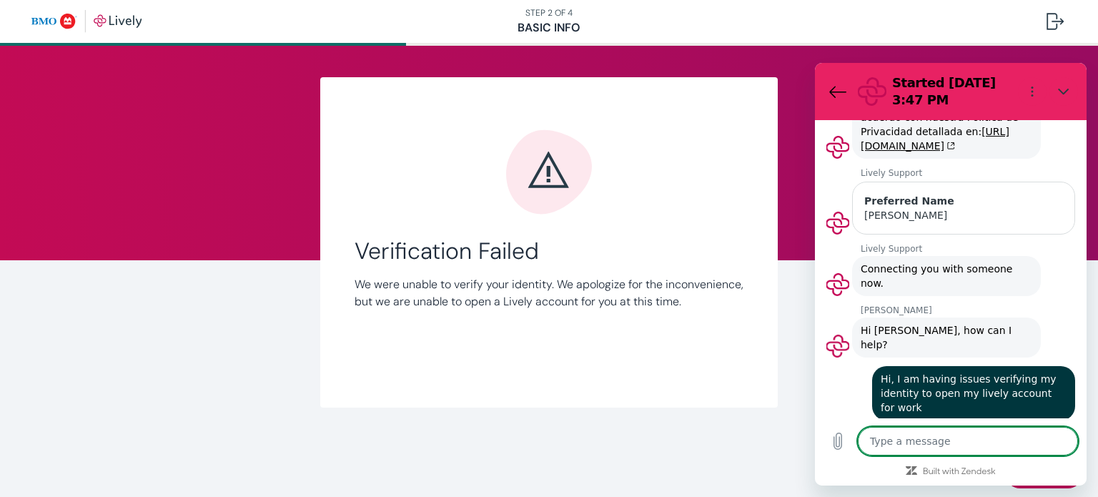
scroll to position [232, 0]
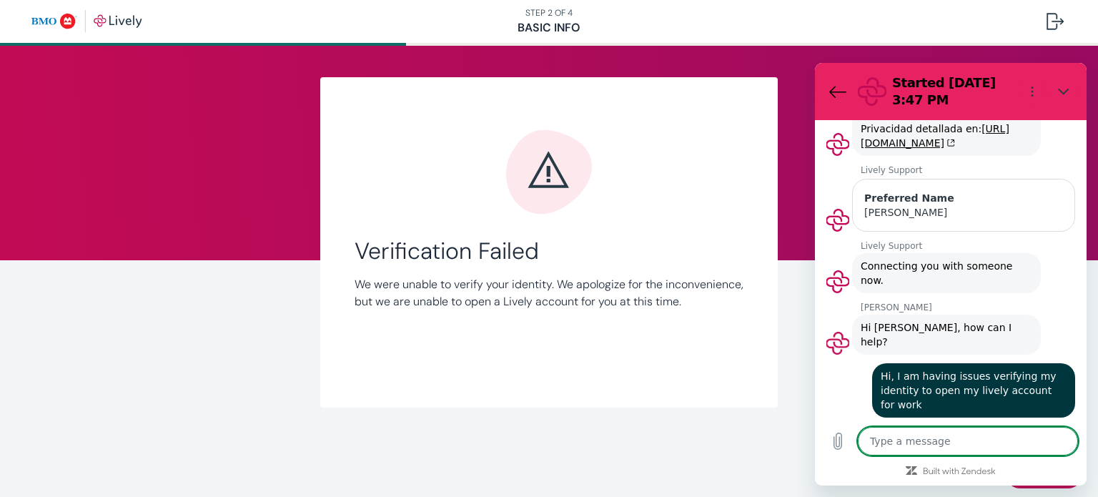
type textarea "I"
type textarea "x"
type textarea "I"
type textarea "x"
type textarea "I n"
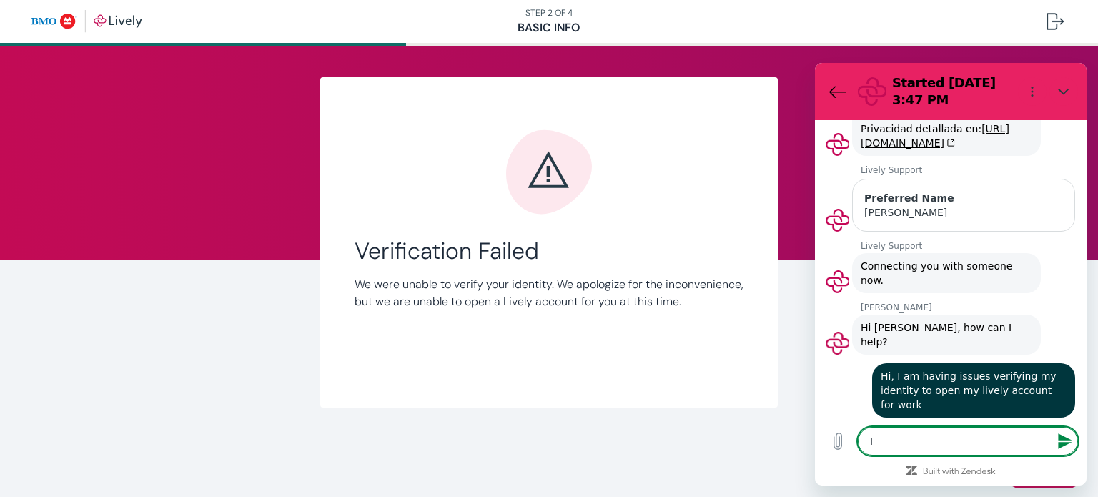
type textarea "x"
type textarea "I ne"
type textarea "x"
type textarea "I nee"
type textarea "x"
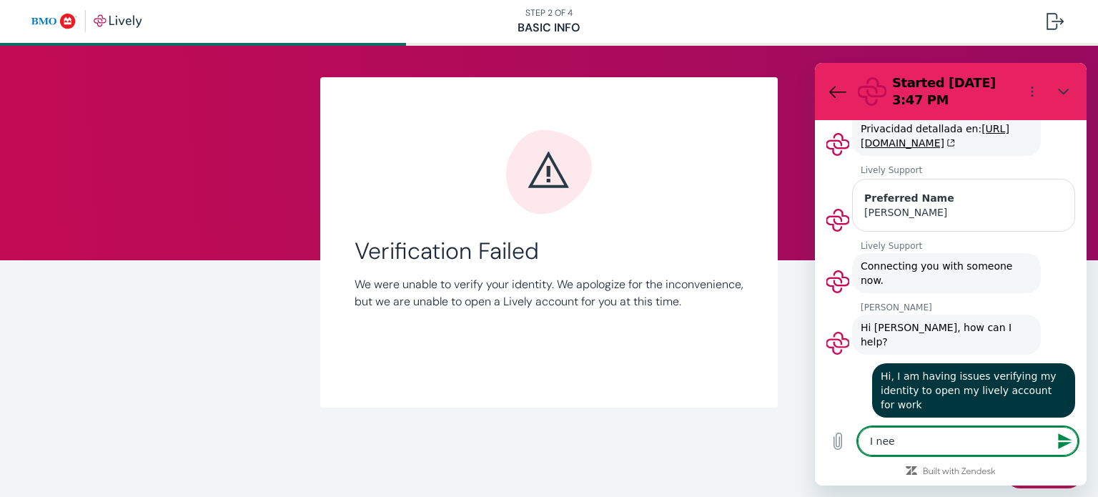
type textarea "I need"
type textarea "x"
type textarea "I need"
type textarea "x"
type textarea "I need t"
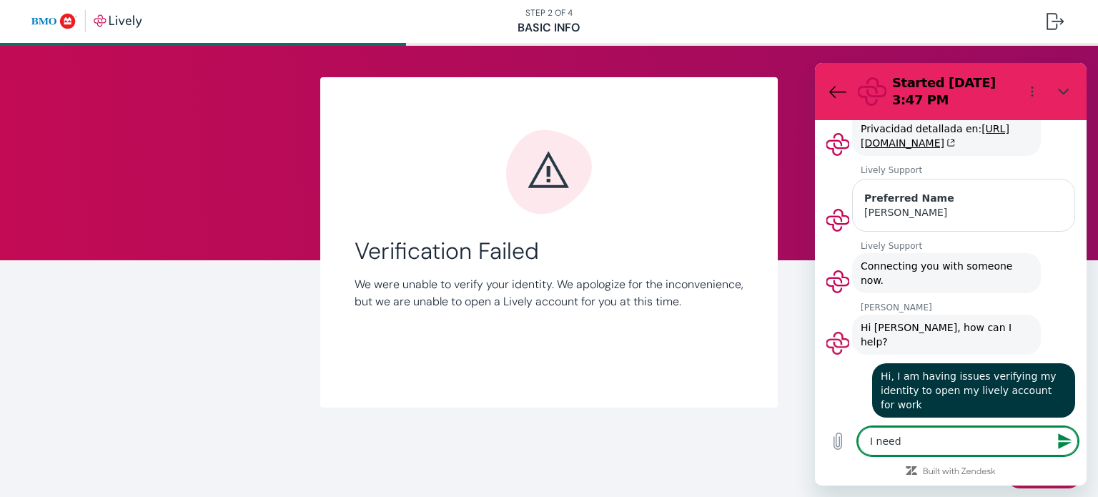
type textarea "x"
type textarea "I need to"
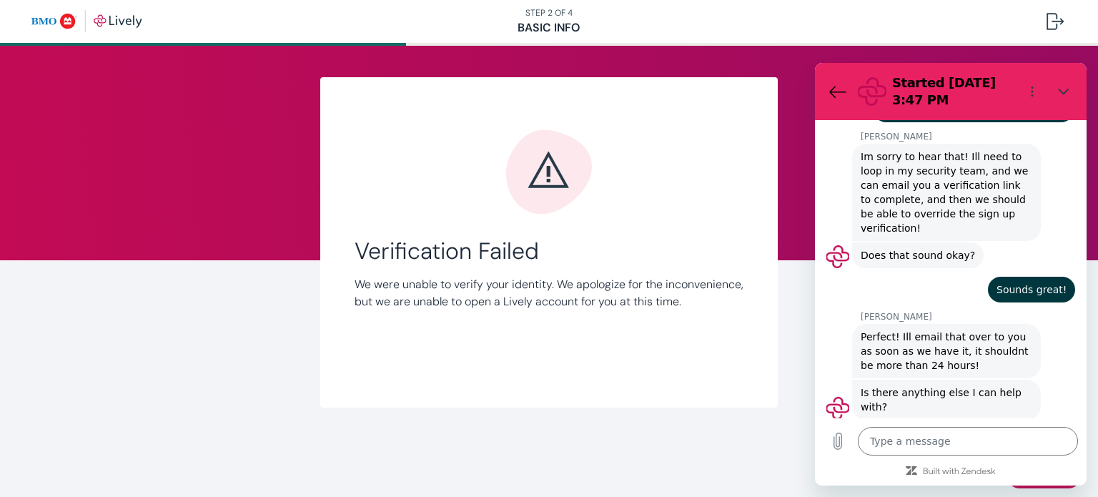
scroll to position [571, 0]
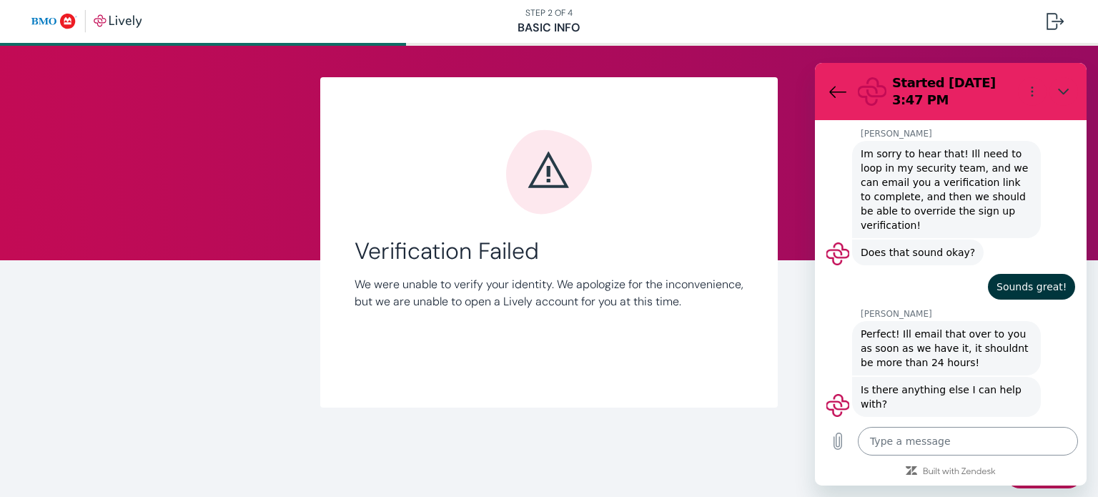
click at [920, 427] on textarea at bounding box center [968, 441] width 220 height 29
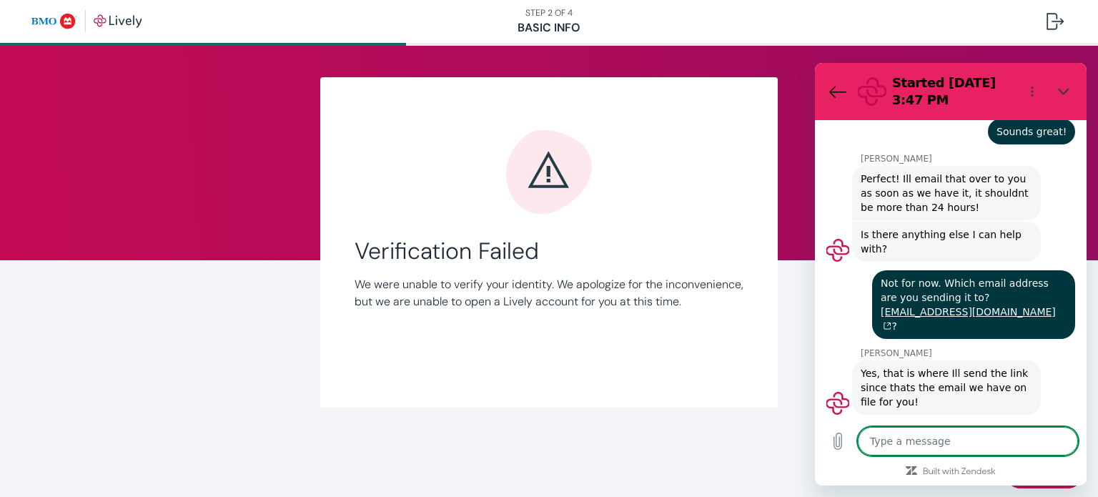
scroll to position [729, 0]
